Goal: Task Accomplishment & Management: Manage account settings

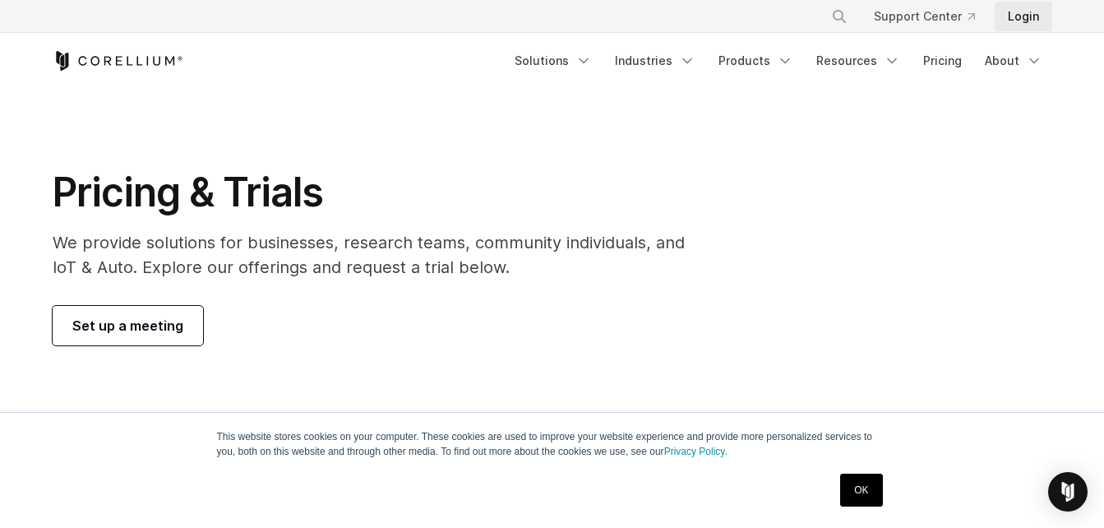
click at [1025, 21] on link "Login" at bounding box center [1023, 17] width 58 height 30
click at [861, 500] on link "OK" at bounding box center [861, 489] width 42 height 33
